Goal: Task Accomplishment & Management: Complete application form

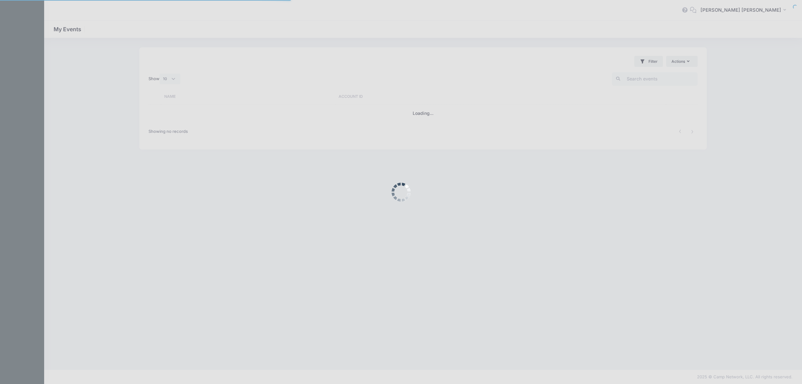
select select "10"
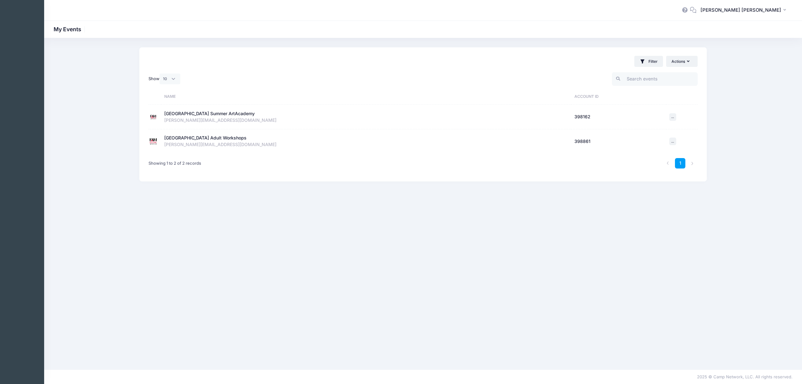
click at [201, 138] on div "[GEOGRAPHIC_DATA] Adult Workshops" at bounding box center [205, 138] width 82 height 7
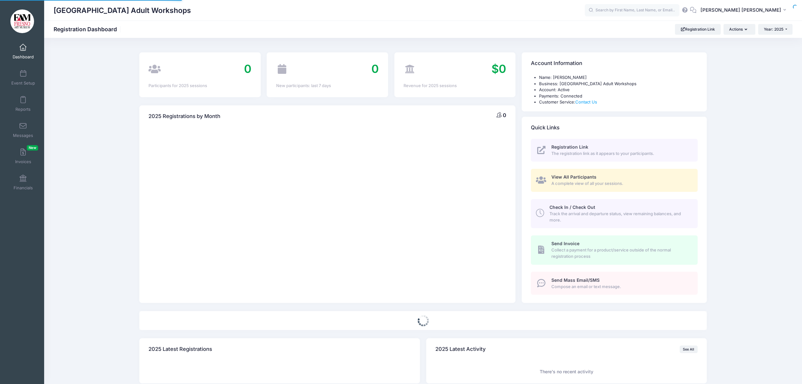
select select
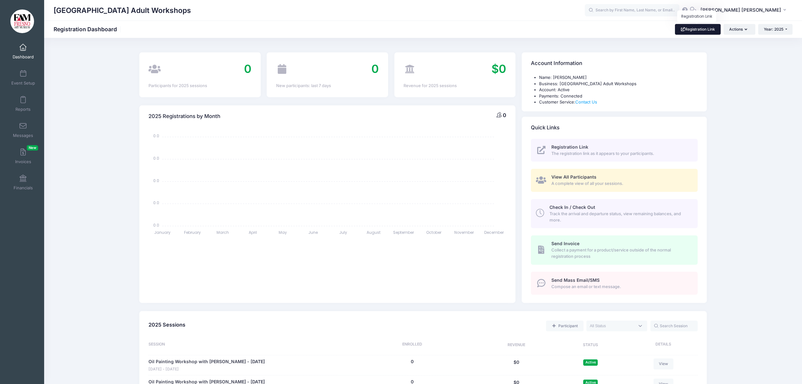
click at [705, 28] on link "Registration Link" at bounding box center [698, 29] width 46 height 11
